Goal: Feedback & Contribution: Leave review/rating

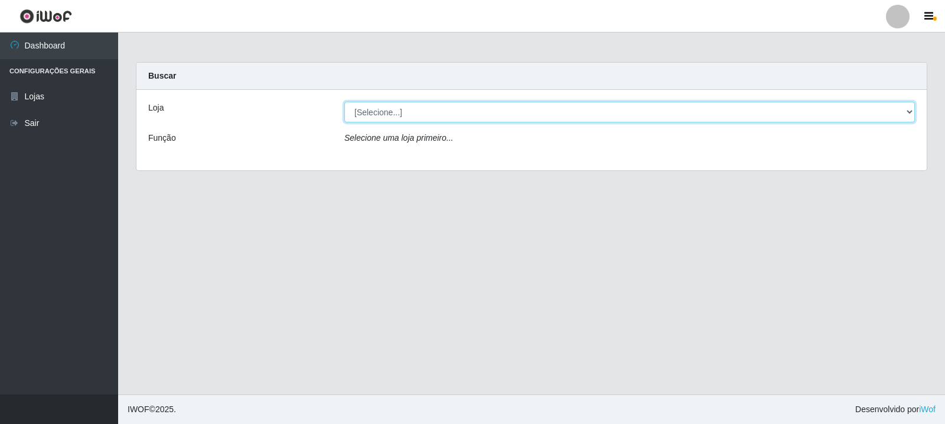
click at [432, 108] on select "[Selecione...] Rede Compras Supermercados - LOJA 3" at bounding box center [629, 112] width 571 height 21
select select "162"
click at [344, 102] on select "[Selecione...] Rede Compras Supermercados - LOJA 3" at bounding box center [629, 112] width 571 height 21
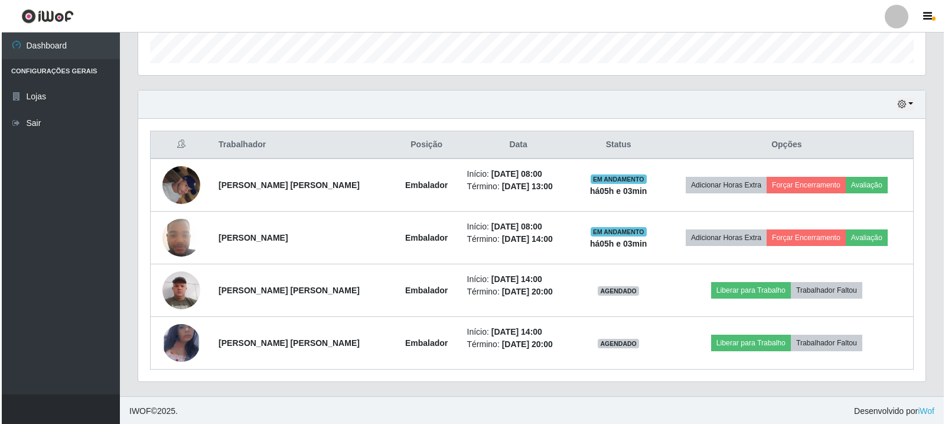
scroll to position [361, 0]
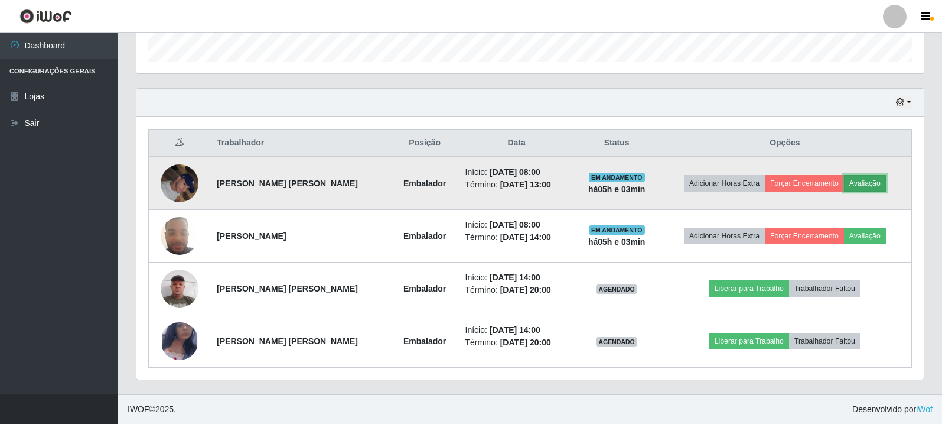
click at [873, 177] on button "Avaliação" at bounding box center [865, 183] width 42 height 17
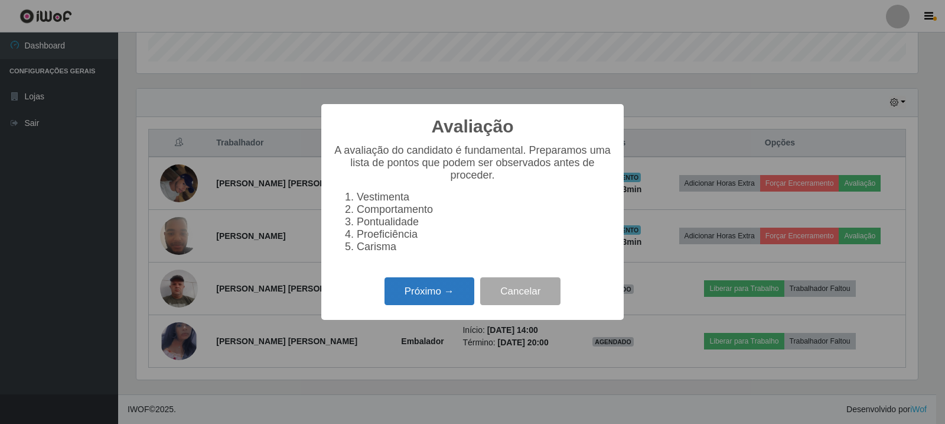
click at [438, 294] on button "Próximo →" at bounding box center [430, 291] width 90 height 28
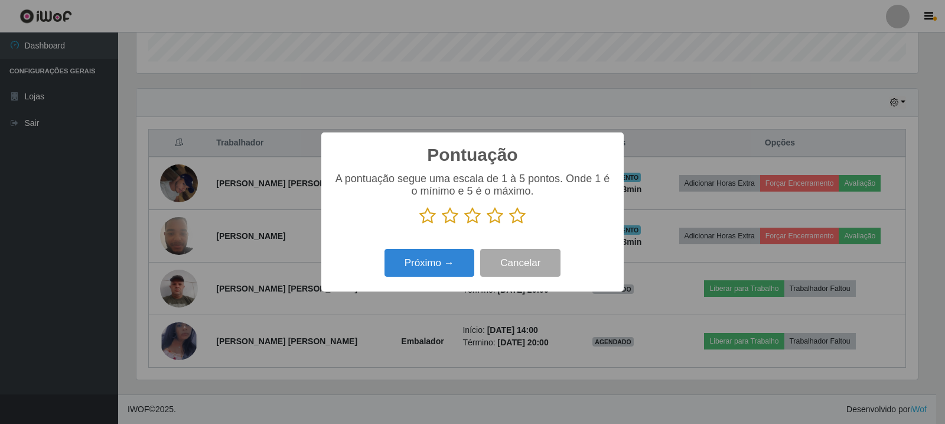
scroll to position [590561, 590025]
click at [527, 209] on p at bounding box center [472, 216] width 279 height 18
click at [519, 216] on icon at bounding box center [517, 216] width 17 height 18
click at [509, 225] on input "radio" at bounding box center [509, 225] width 0 height 0
click at [453, 268] on button "Próximo →" at bounding box center [430, 263] width 90 height 28
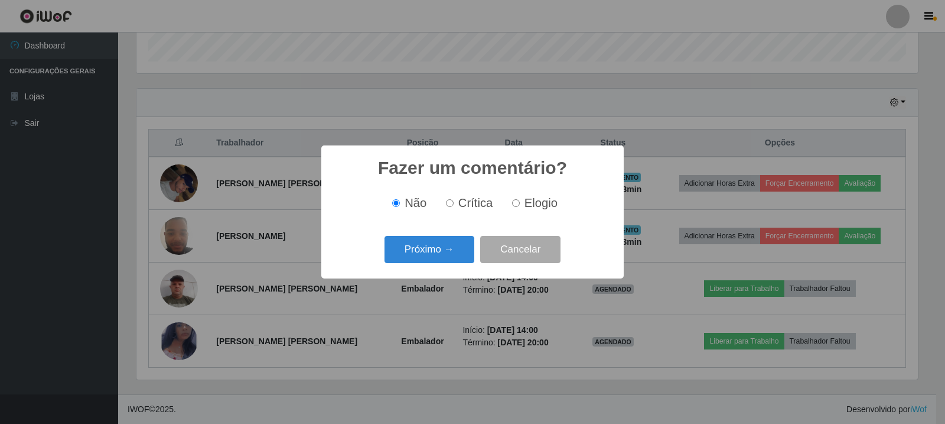
click at [542, 217] on div "Não Crítica Elogio" at bounding box center [472, 203] width 279 height 35
click at [542, 207] on span "Elogio" at bounding box center [541, 202] width 33 height 13
click at [520, 207] on input "Elogio" at bounding box center [516, 203] width 8 height 8
radio input "true"
click at [434, 248] on button "Próximo →" at bounding box center [430, 250] width 90 height 28
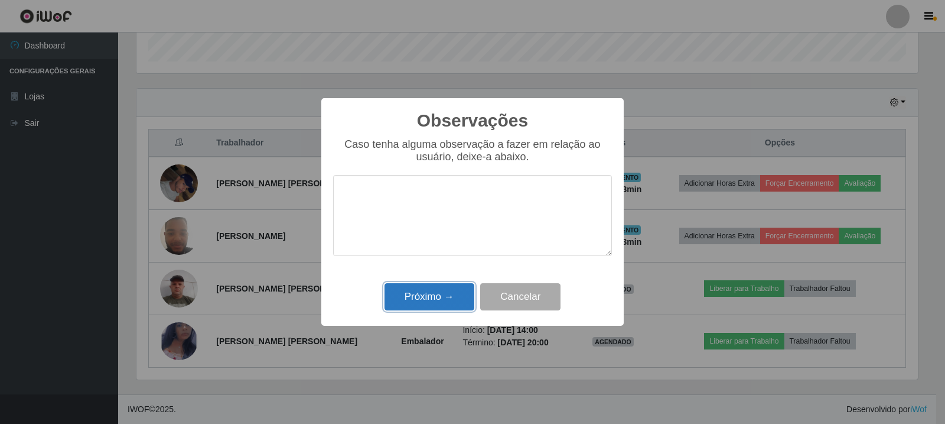
click at [442, 287] on button "Próximo →" at bounding box center [430, 297] width 90 height 28
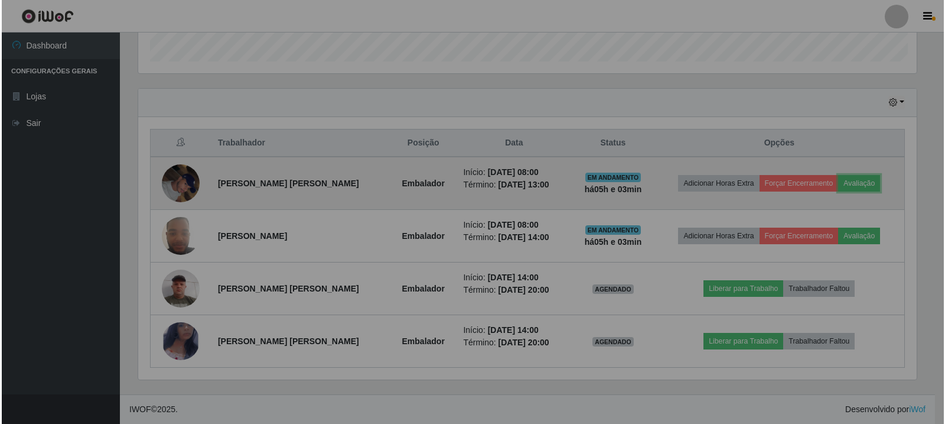
scroll to position [245, 788]
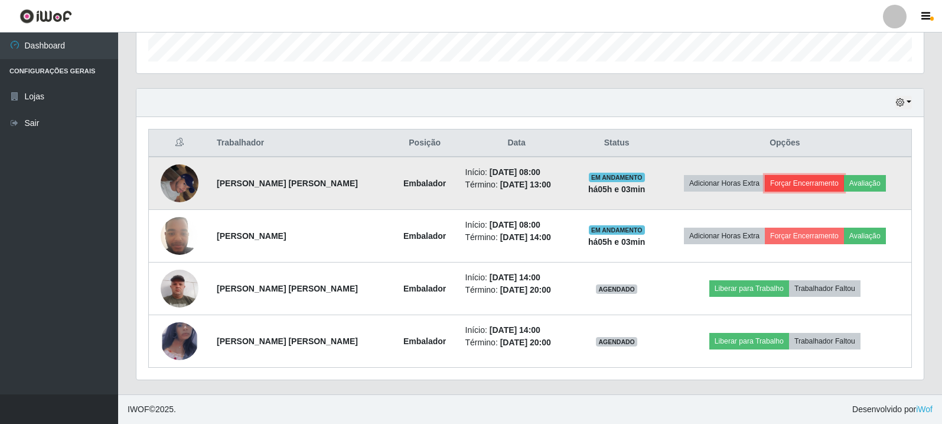
click at [807, 183] on button "Forçar Encerramento" at bounding box center [804, 183] width 79 height 17
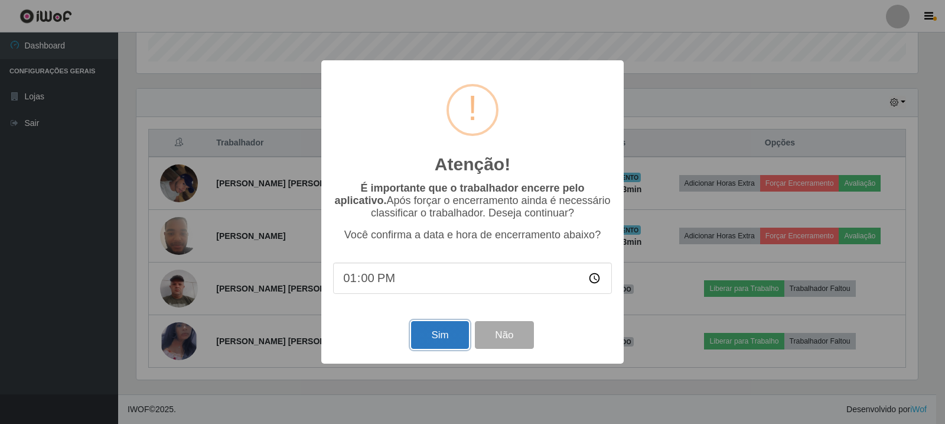
click at [441, 339] on button "Sim" at bounding box center [439, 335] width 57 height 28
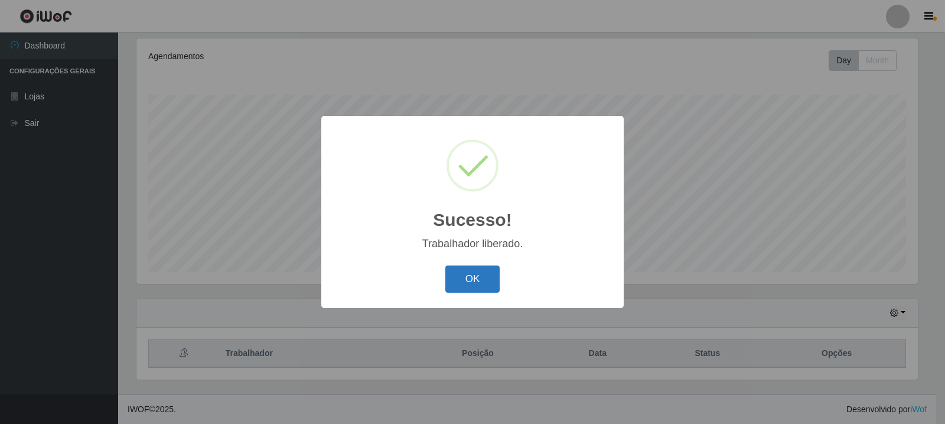
click at [487, 279] on button "OK" at bounding box center [472, 279] width 55 height 28
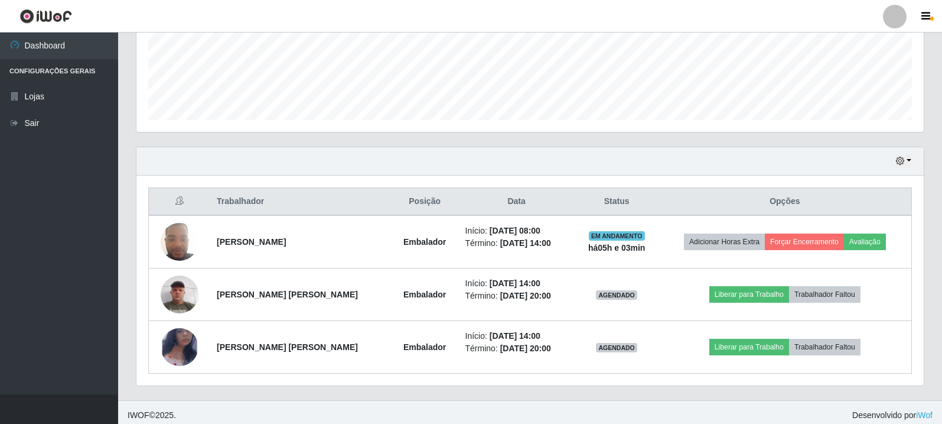
scroll to position [308, 0]
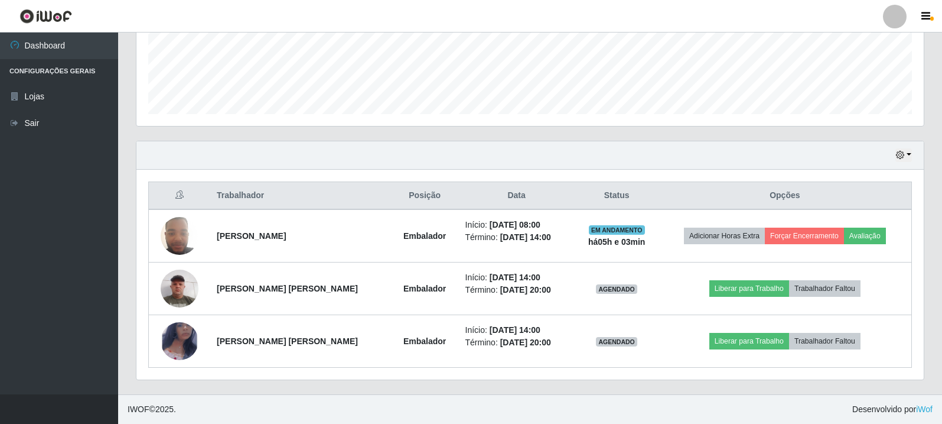
click at [915, 157] on div "Hoje 1 dia 3 dias 1 Semana Não encerrados" at bounding box center [530, 155] width 788 height 28
click at [907, 154] on button "button" at bounding box center [904, 155] width 17 height 14
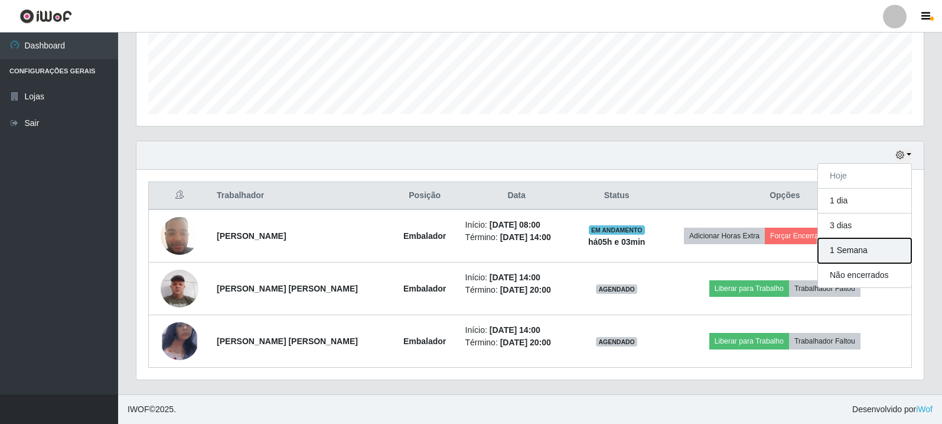
click at [852, 257] on button "1 Semana" at bounding box center [864, 250] width 93 height 25
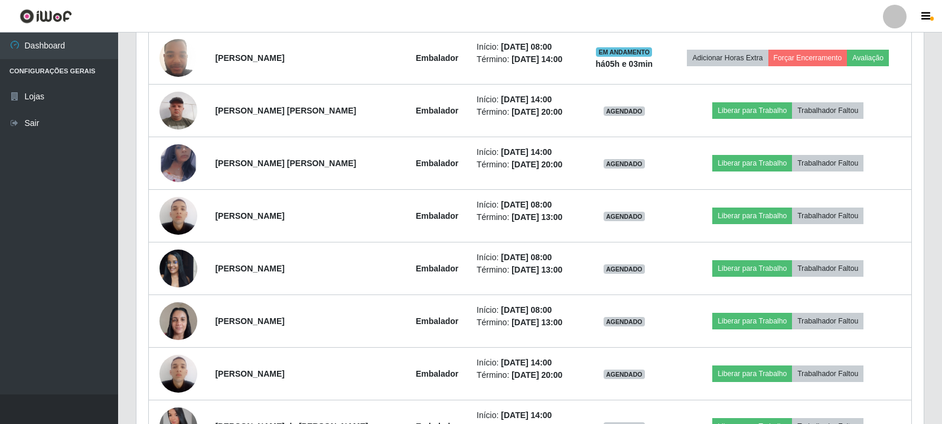
scroll to position [486, 0]
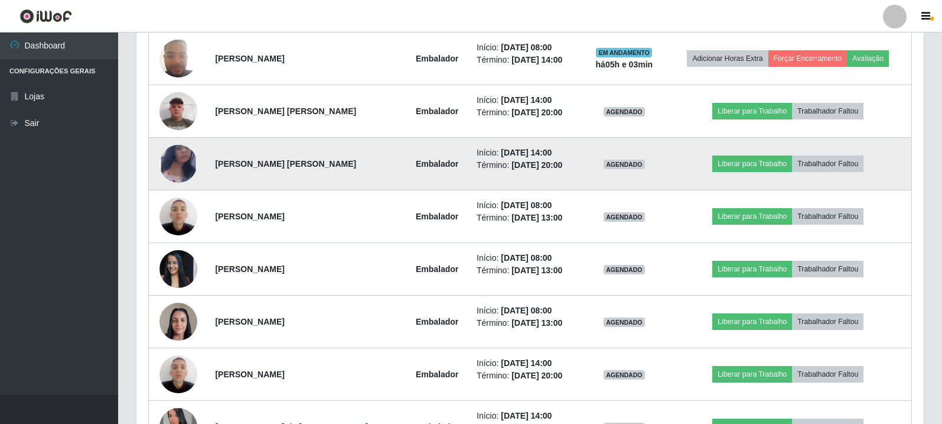
click at [190, 168] on img at bounding box center [179, 163] width 38 height 61
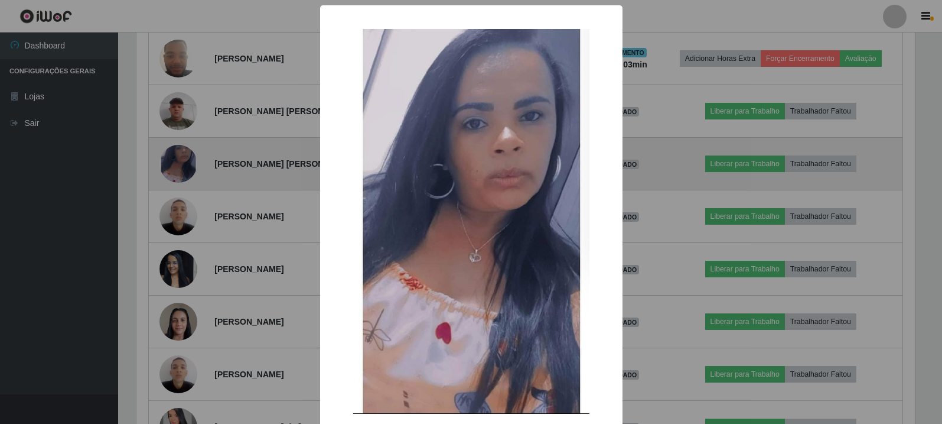
scroll to position [245, 782]
click at [190, 168] on div "× OK Cancel" at bounding box center [472, 212] width 945 height 424
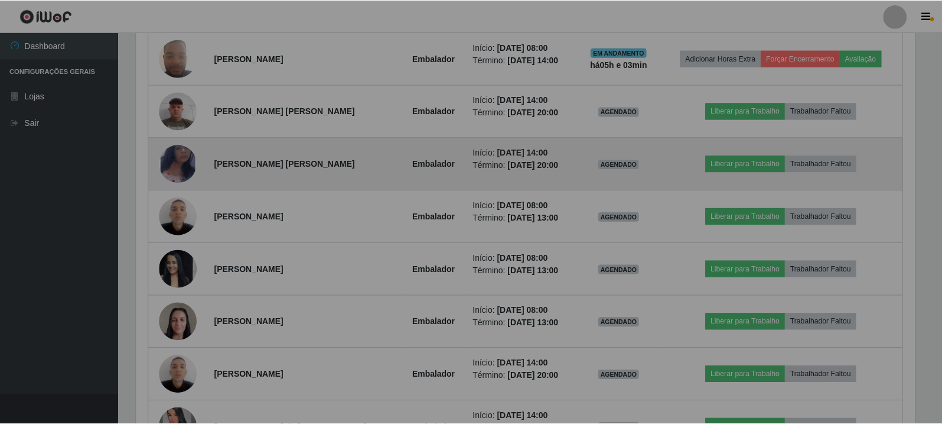
scroll to position [245, 788]
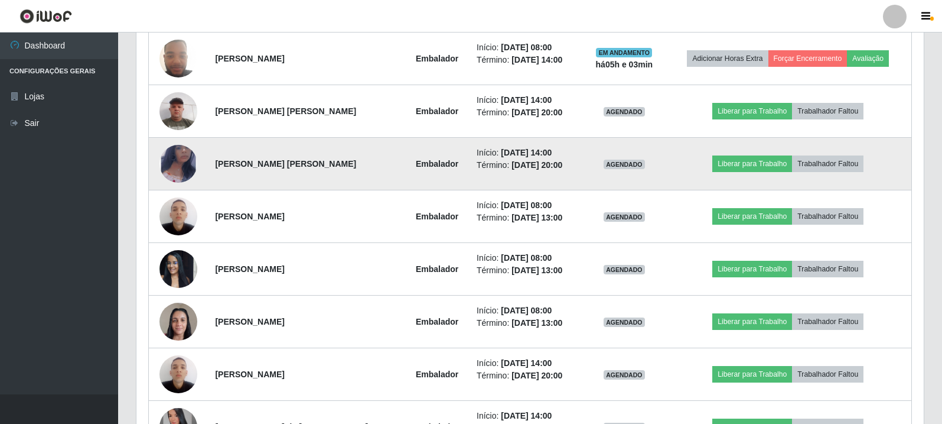
click at [189, 168] on img at bounding box center [179, 163] width 38 height 61
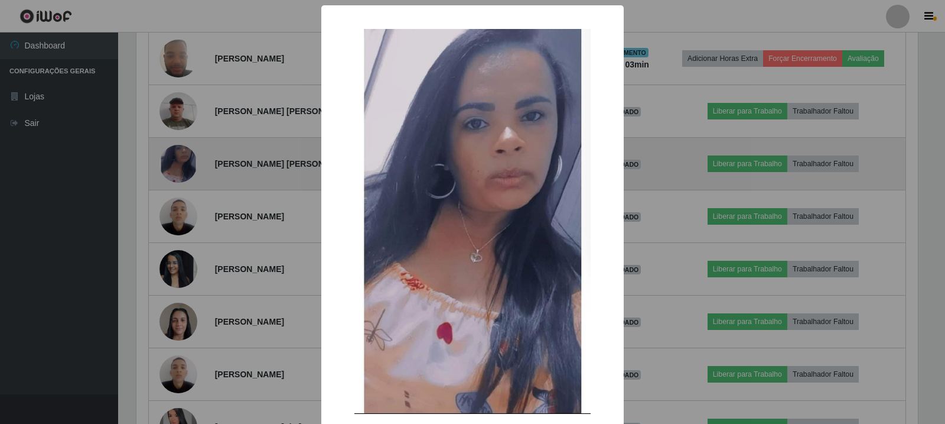
click at [189, 168] on div "× OK Cancel" at bounding box center [472, 212] width 945 height 424
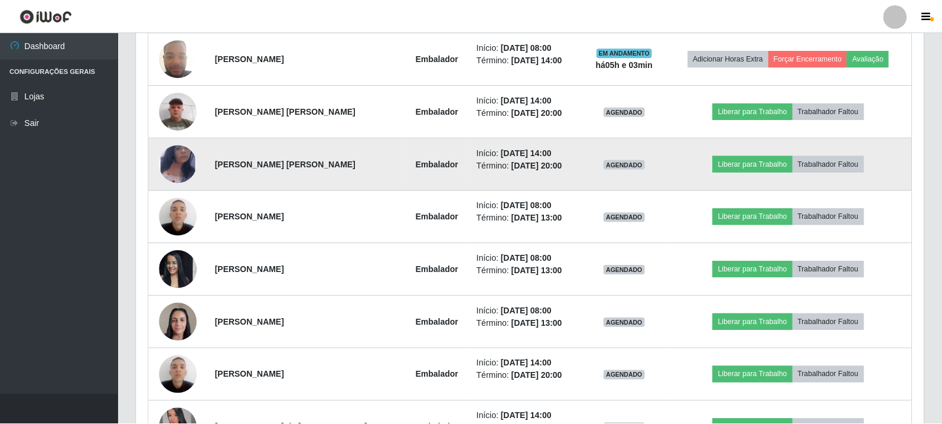
scroll to position [245, 788]
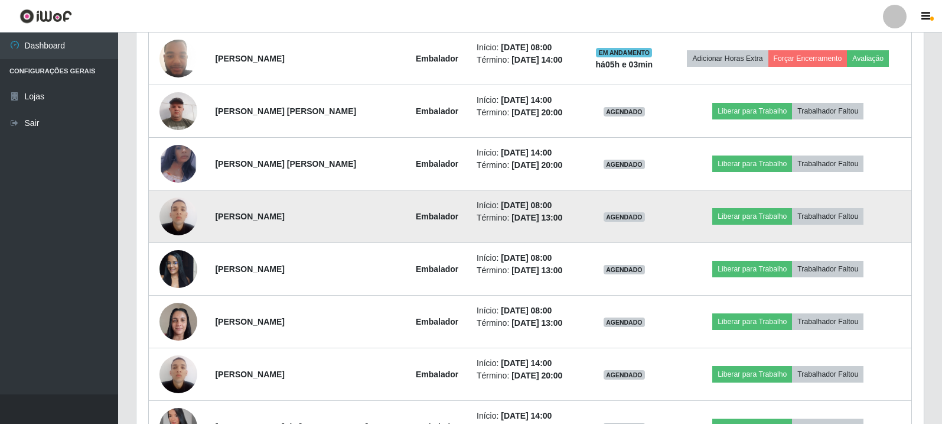
click at [185, 213] on img at bounding box center [179, 216] width 38 height 50
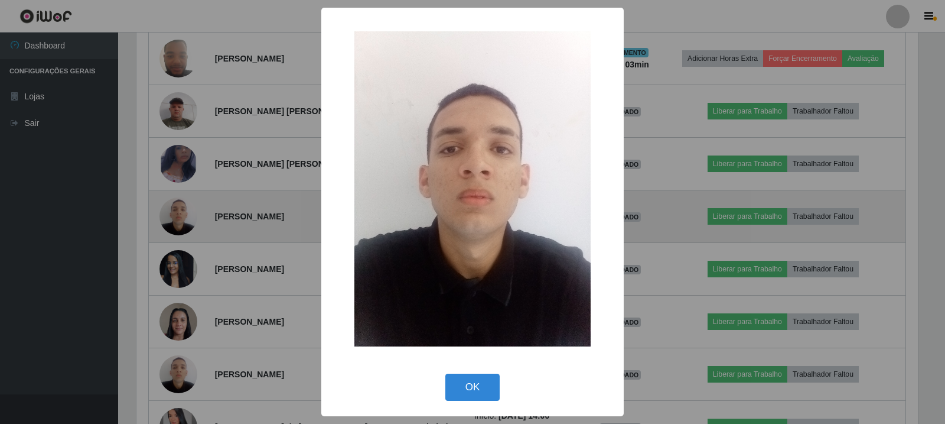
click at [185, 213] on div "× OK Cancel" at bounding box center [472, 212] width 945 height 424
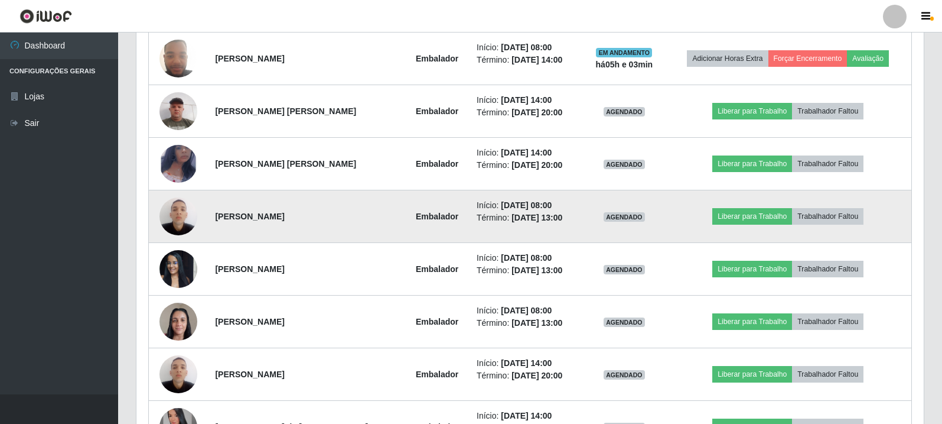
click at [183, 207] on img at bounding box center [179, 216] width 38 height 50
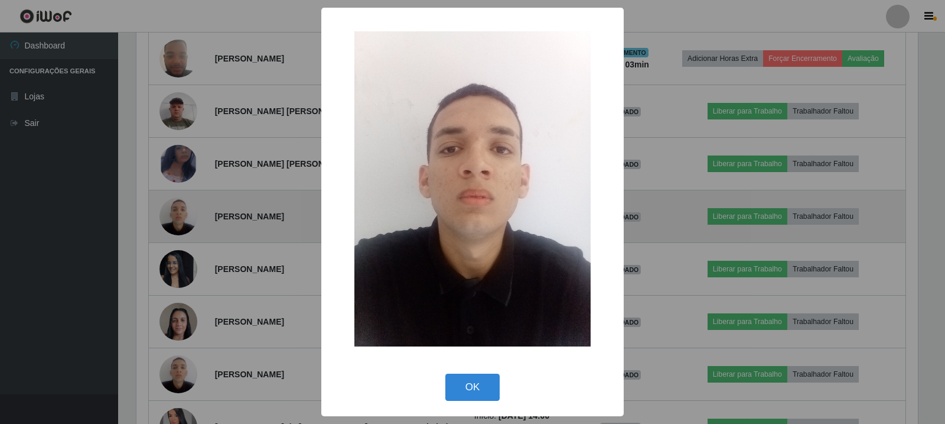
click at [183, 207] on div "× OK Cancel" at bounding box center [472, 212] width 945 height 424
